Goal: Check status: Check status

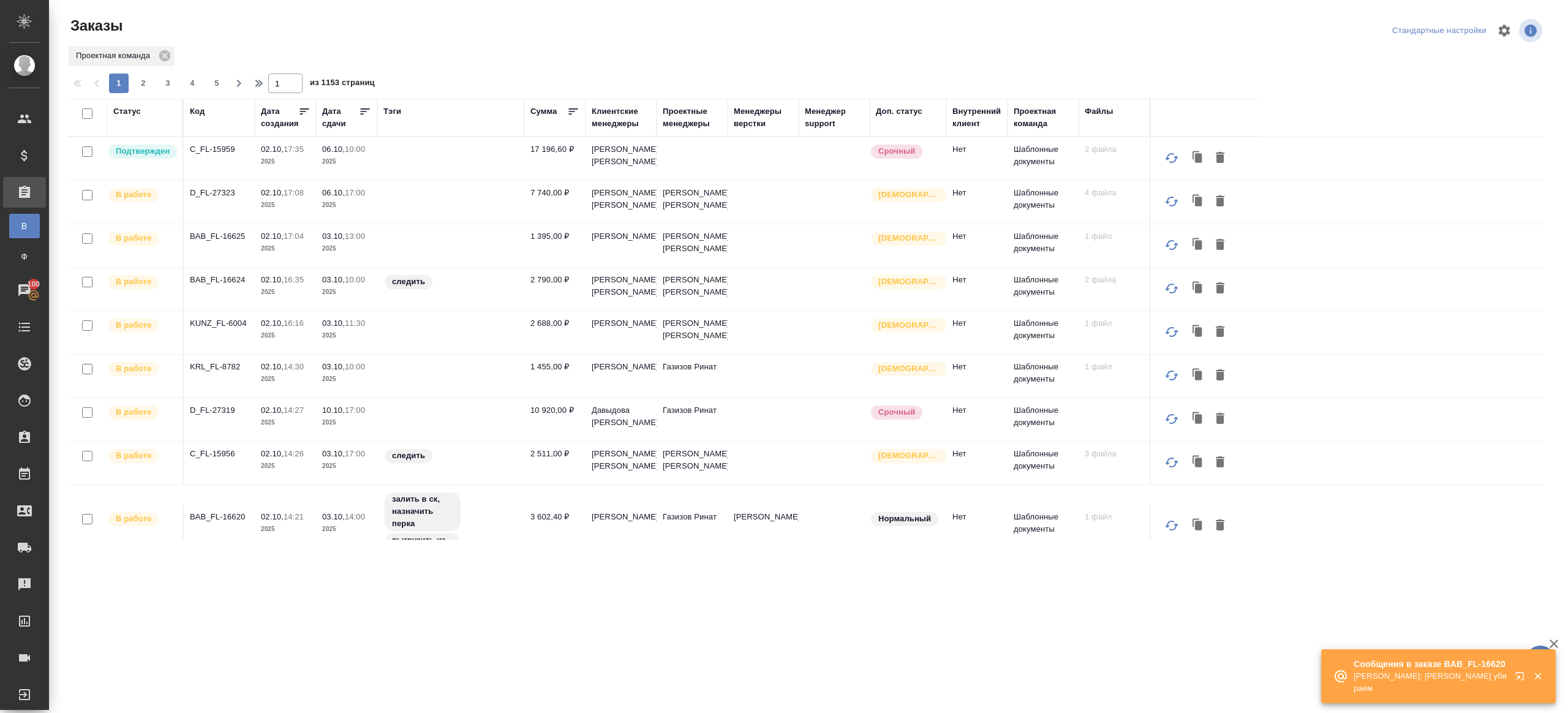
click at [205, 115] on div "Код" at bounding box center [197, 111] width 15 height 12
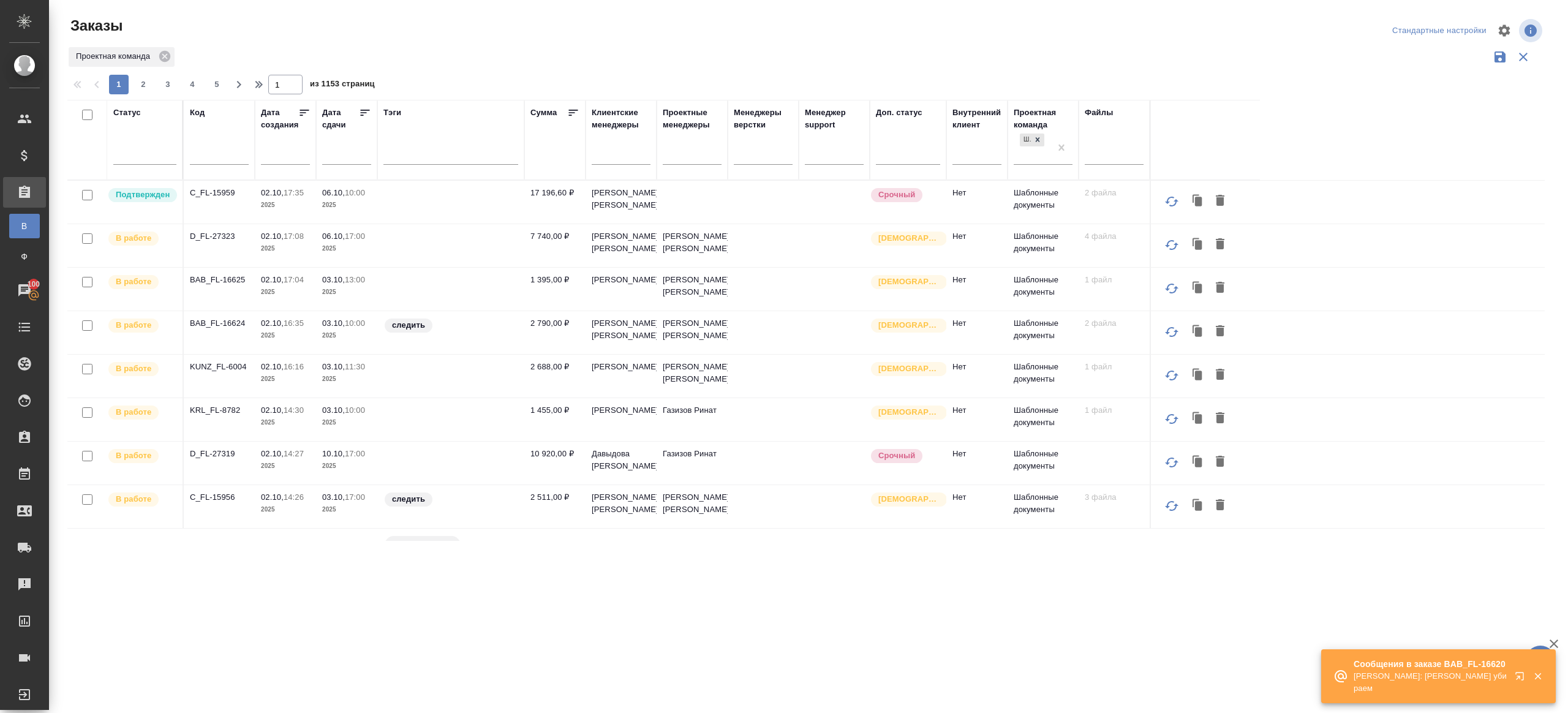
click at [228, 156] on input "text" at bounding box center [219, 157] width 59 height 16
paste input "C3_RTP-291"
click at [586, 38] on div at bounding box center [810, 30] width 495 height 29
type input "C3_RTP-291"
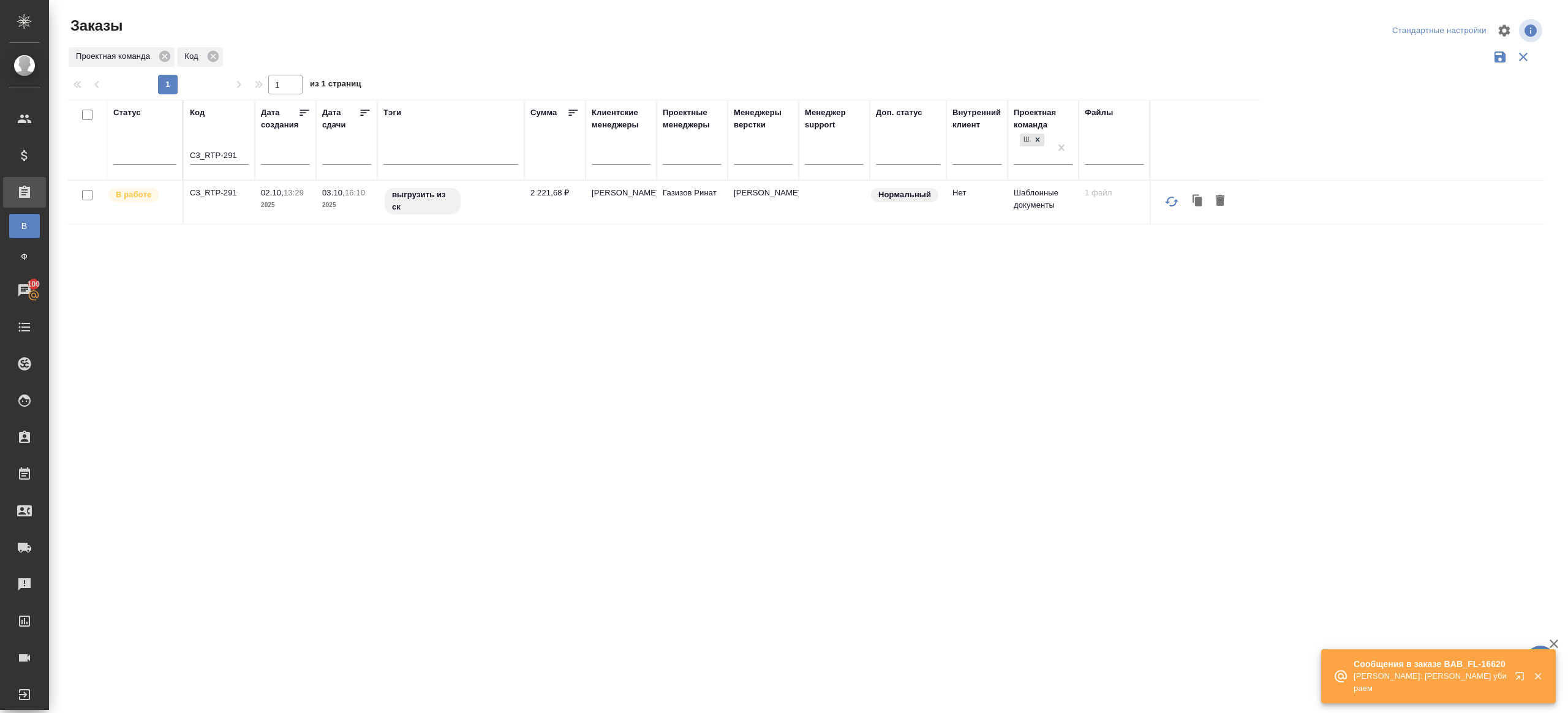
click at [221, 187] on p "C3_RTP-291" at bounding box center [219, 192] width 59 height 12
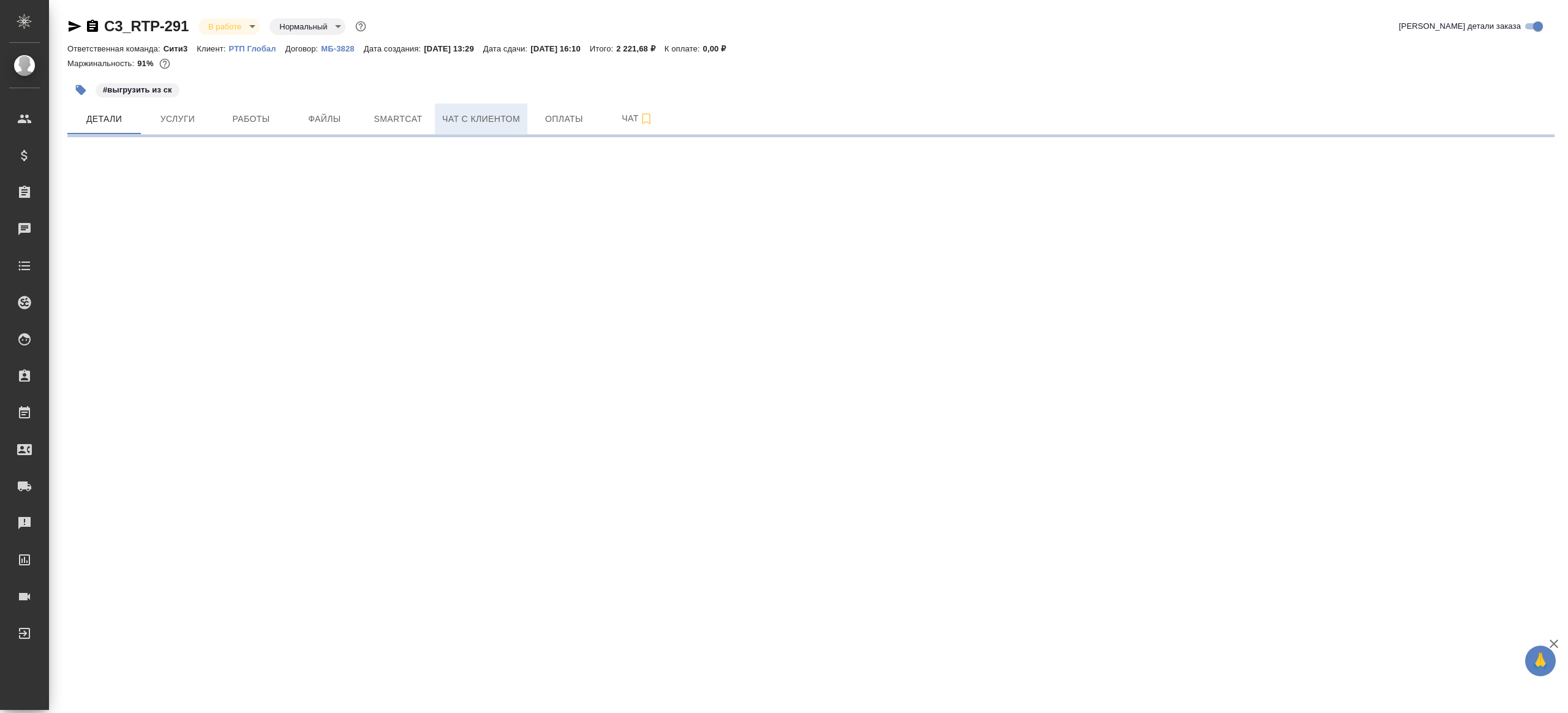
select select "RU"
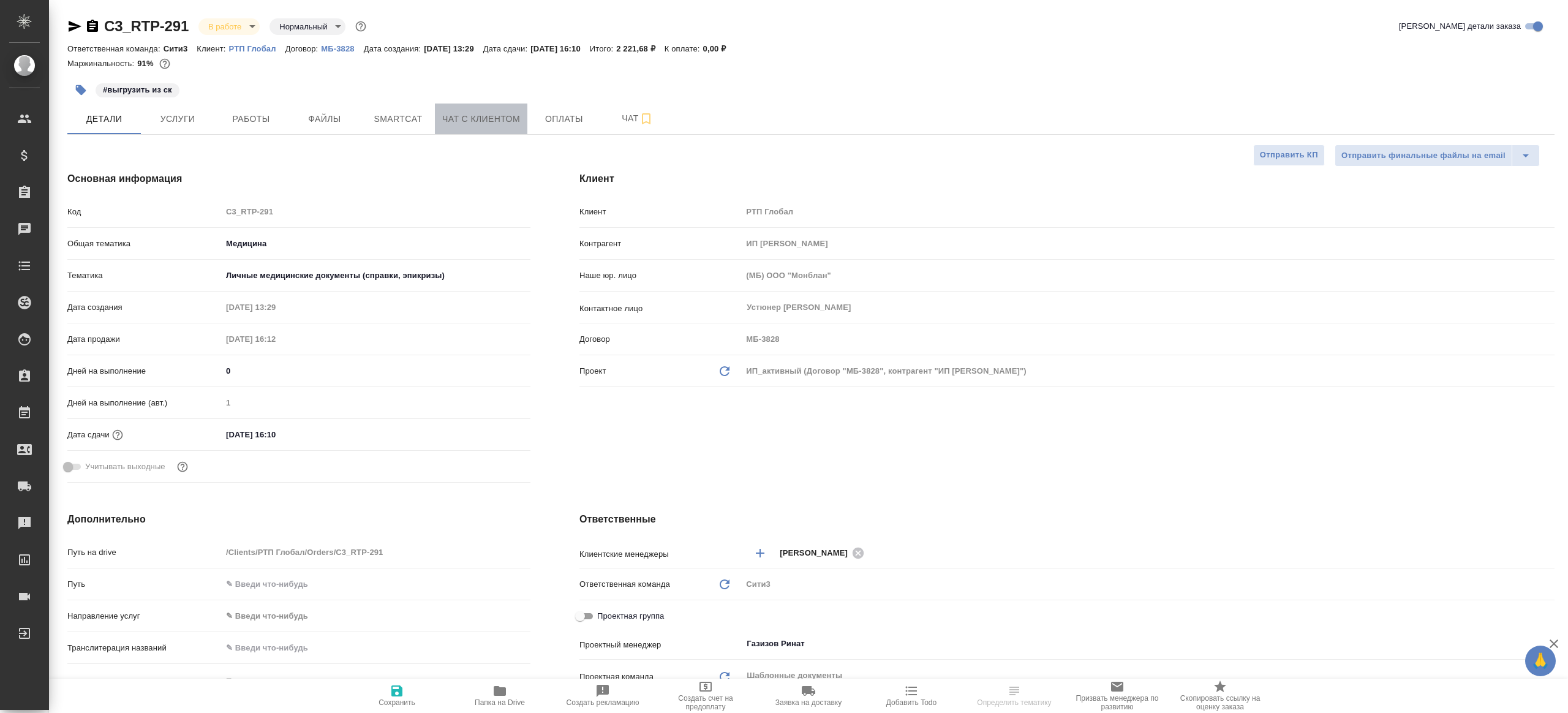
click at [453, 127] on button "Чат с клиентом" at bounding box center [481, 118] width 92 height 30
type textarea "x"
click at [386, 130] on button "Smartcat" at bounding box center [398, 118] width 73 height 30
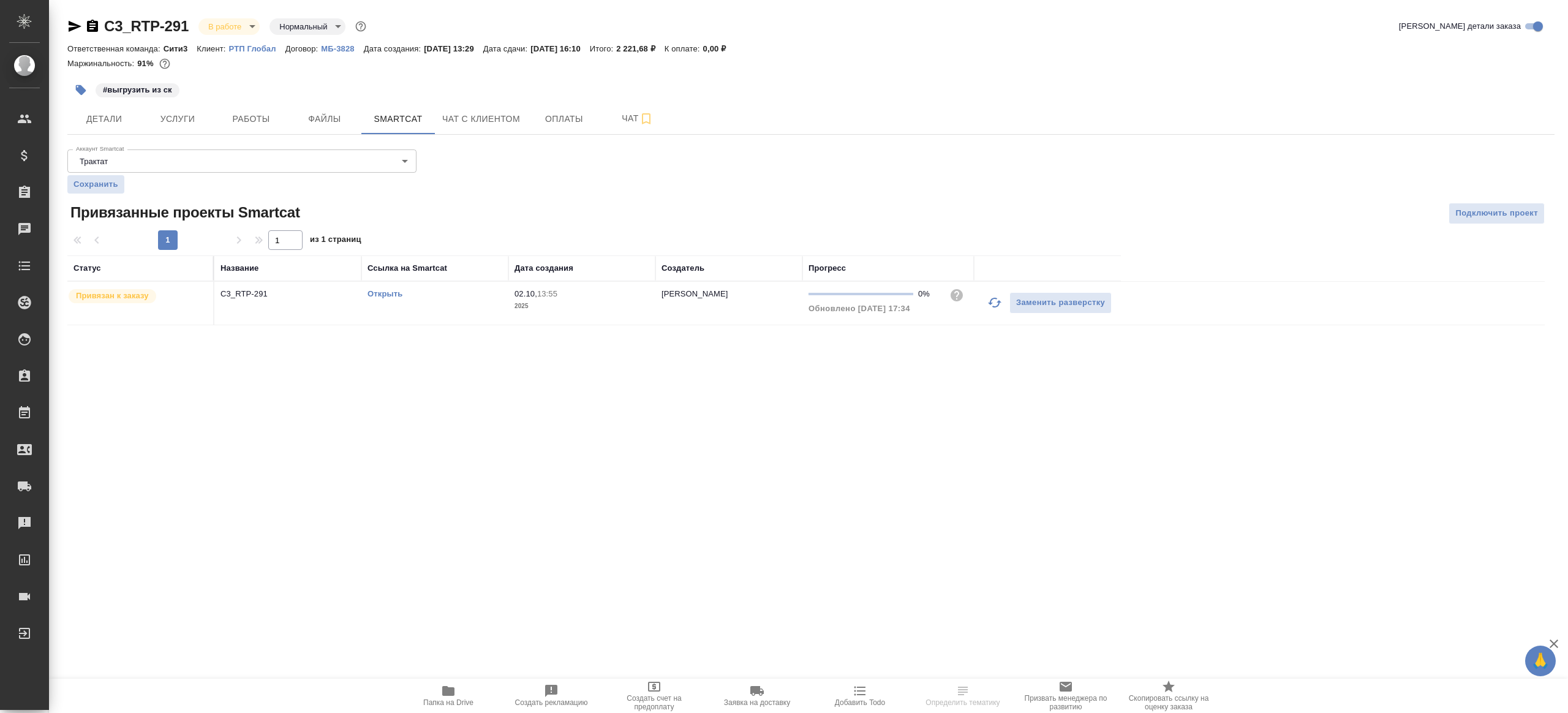
click at [399, 296] on link "Открыть" at bounding box center [385, 294] width 35 height 9
